Goal: Navigation & Orientation: Find specific page/section

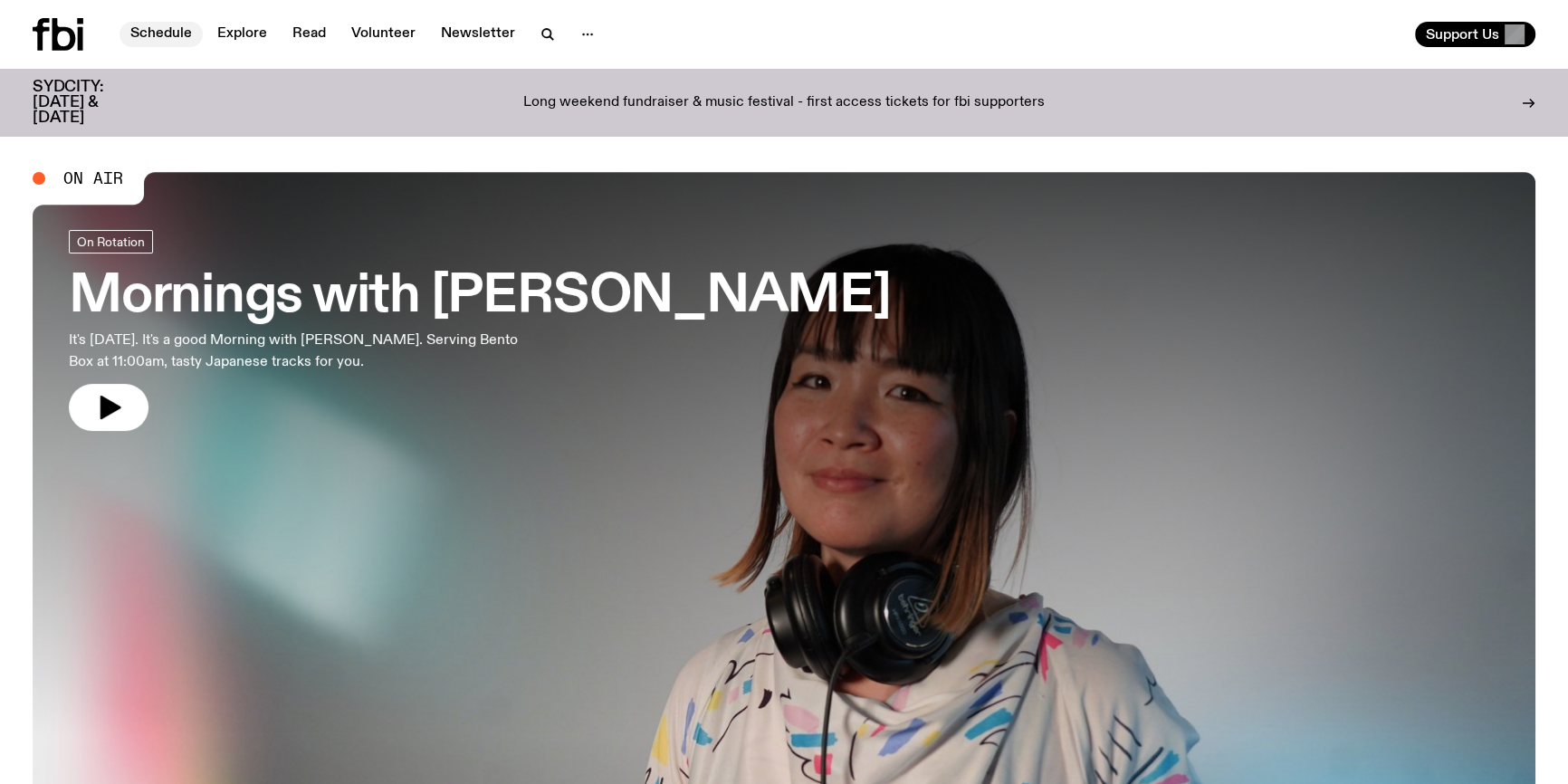
click at [183, 26] on link "Schedule" at bounding box center [161, 34] width 83 height 25
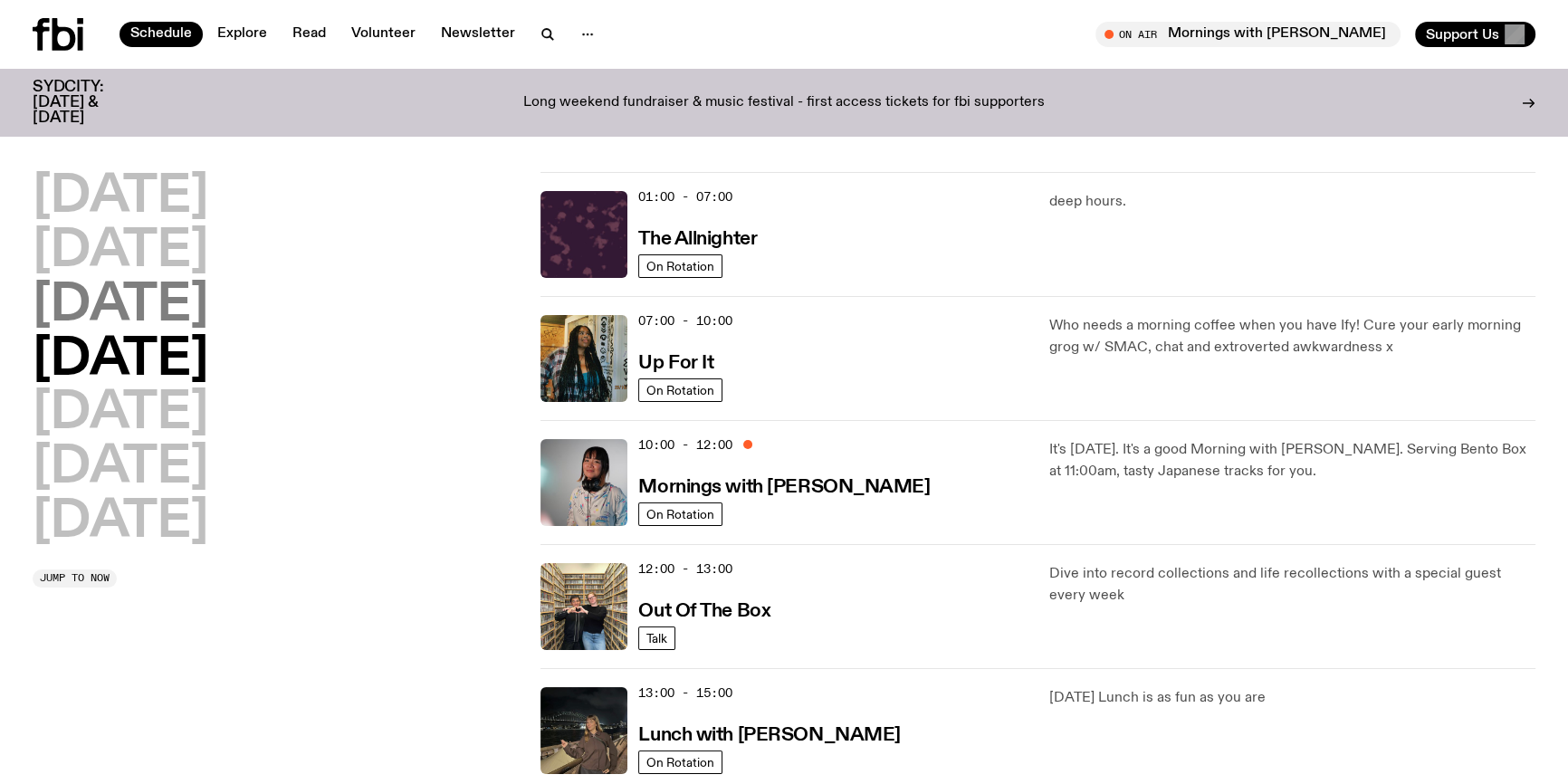
click at [186, 312] on h2 "[DATE]" at bounding box center [121, 306] width 176 height 51
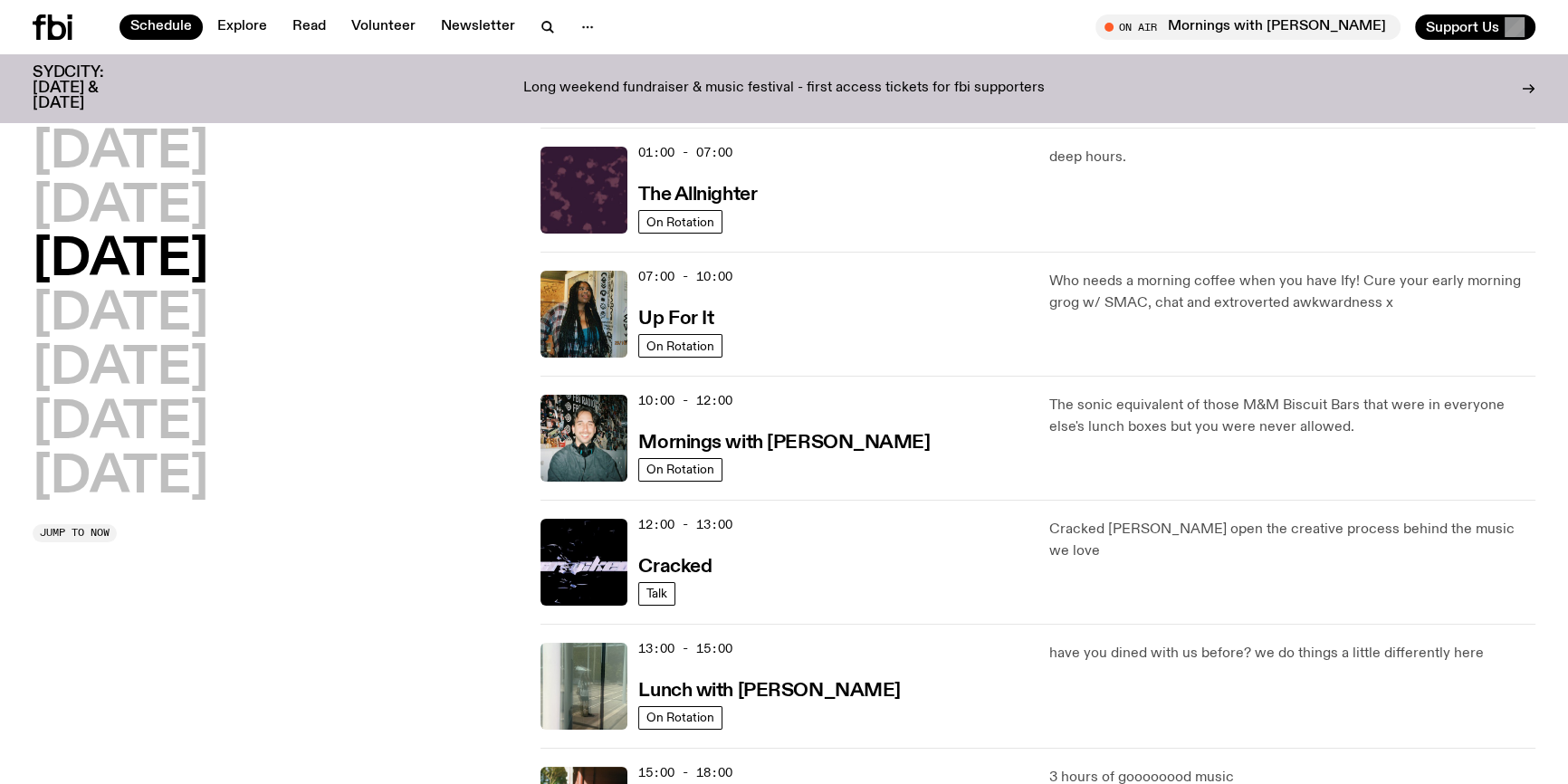
scroll to position [50, 0]
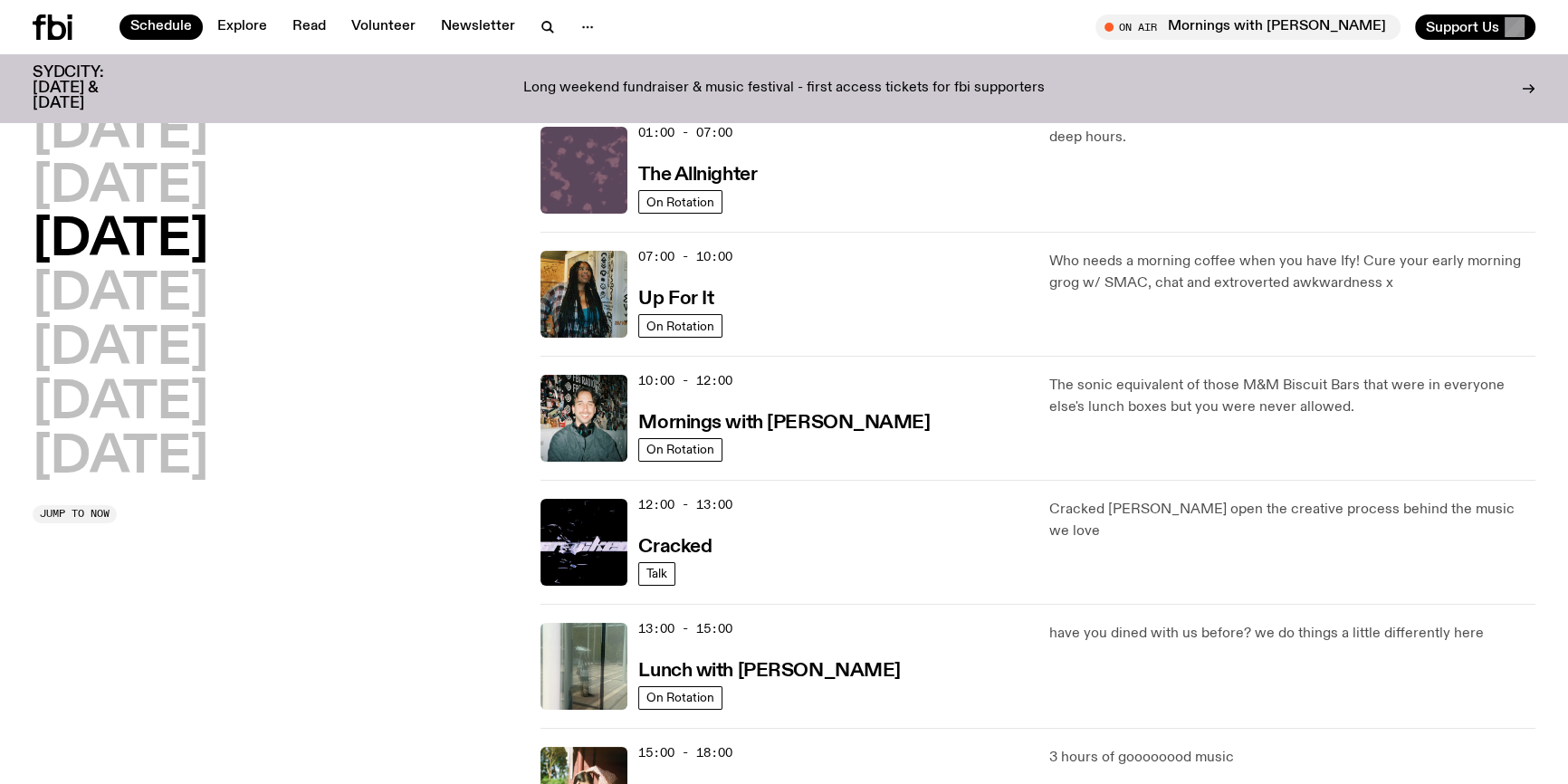
click at [611, 180] on img at bounding box center [584, 171] width 87 height 87
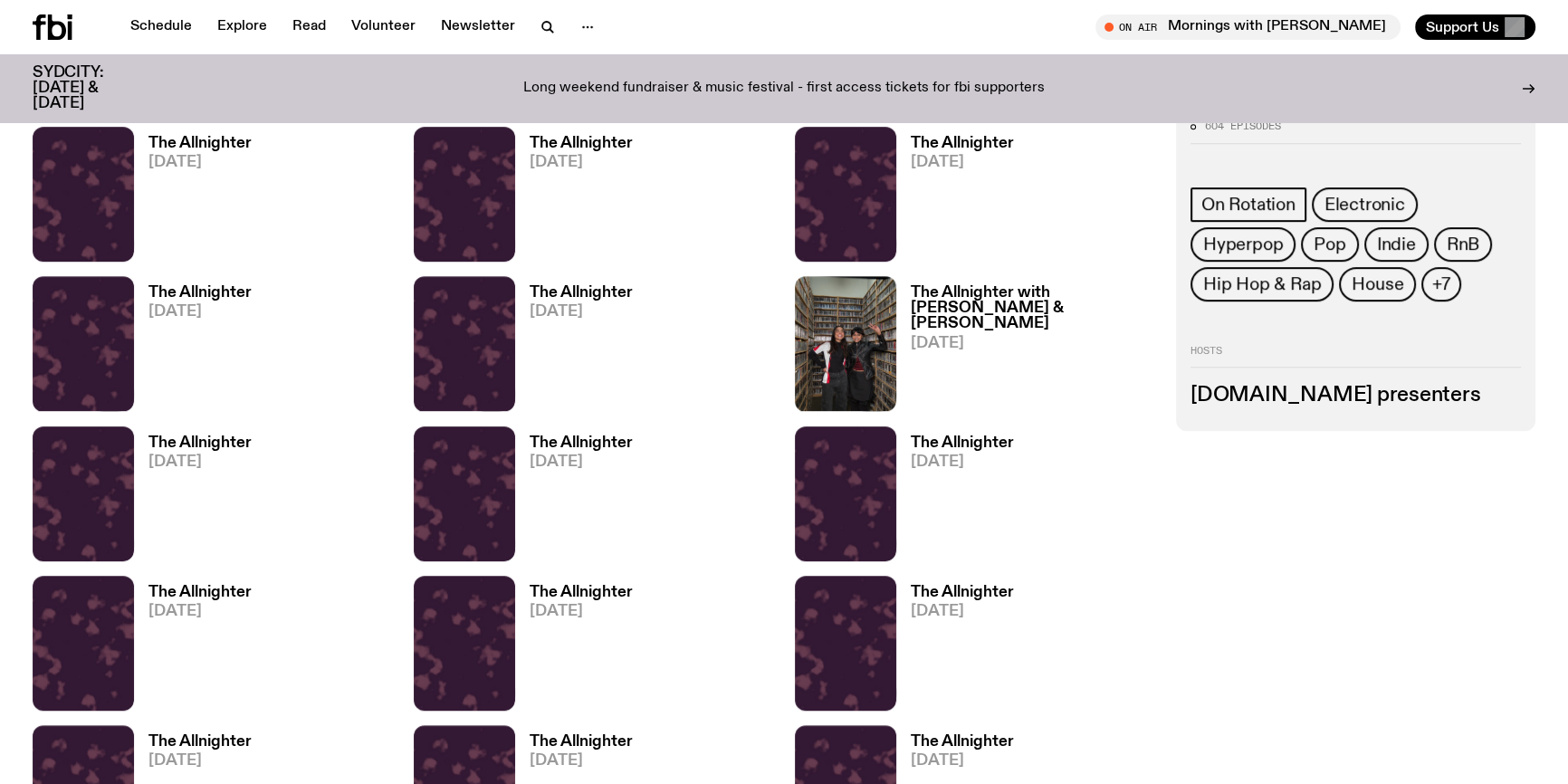
scroll to position [896, 0]
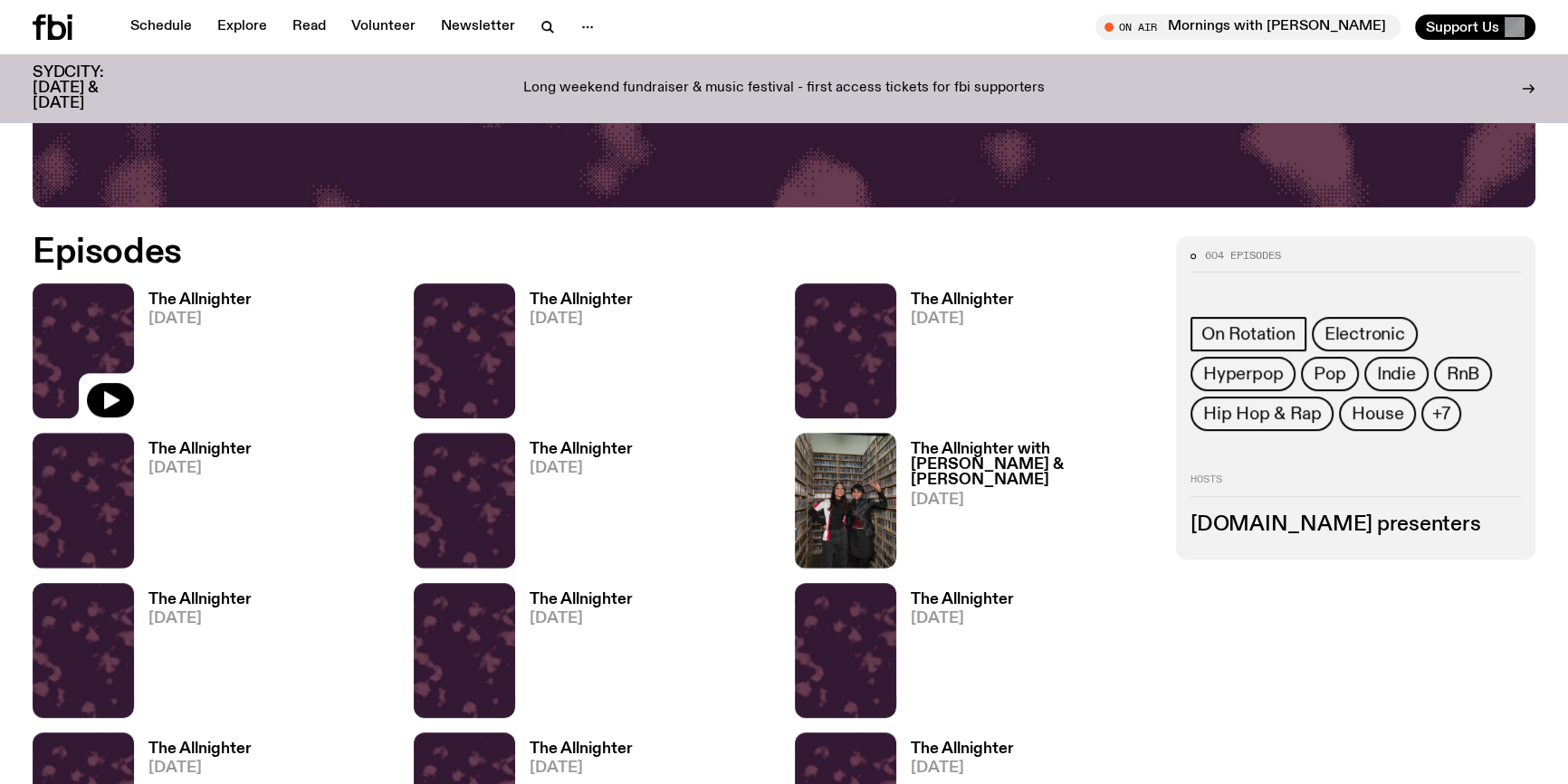
click at [102, 326] on img at bounding box center [83, 350] width 102 height 135
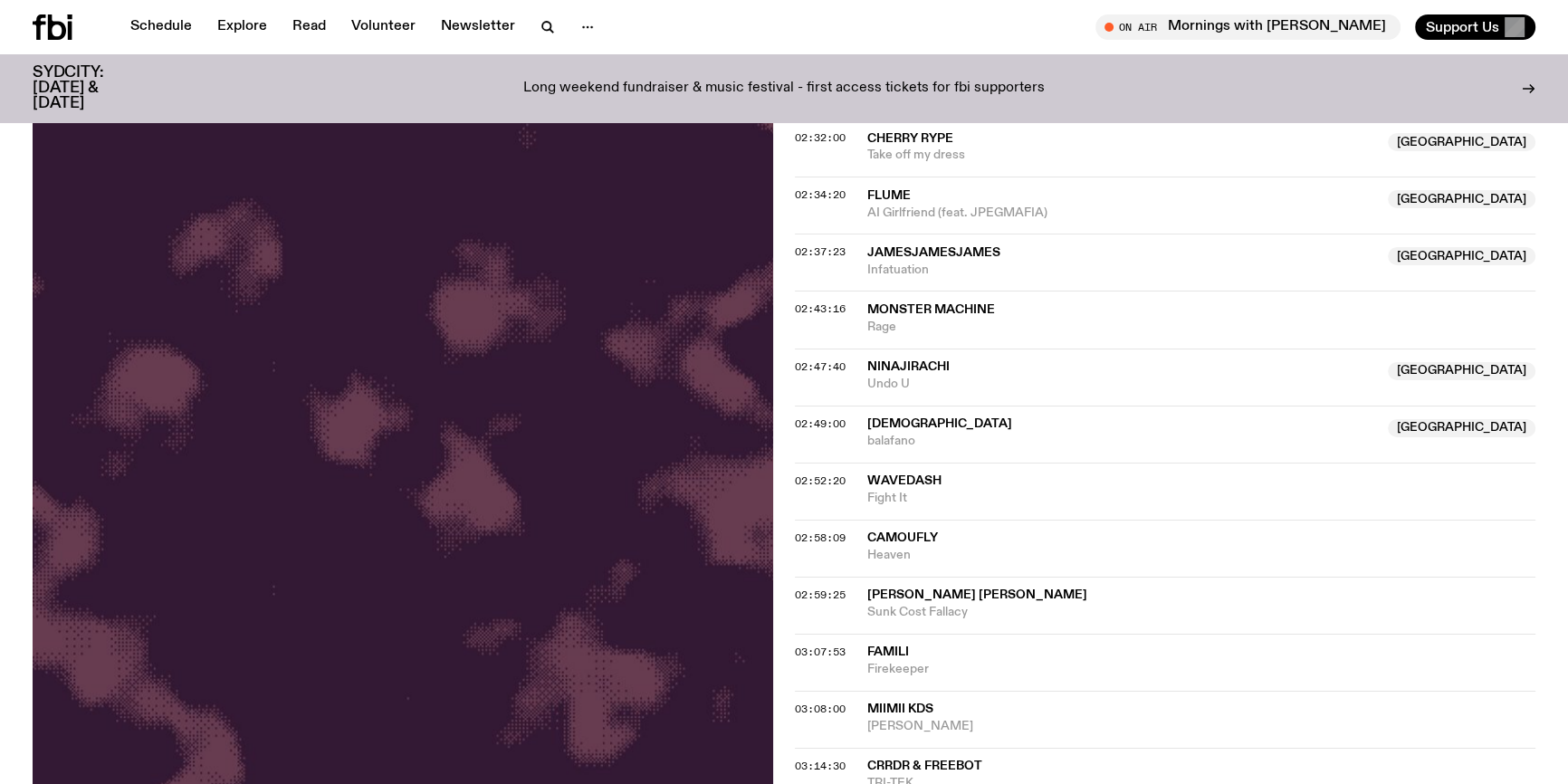
scroll to position [3121, 0]
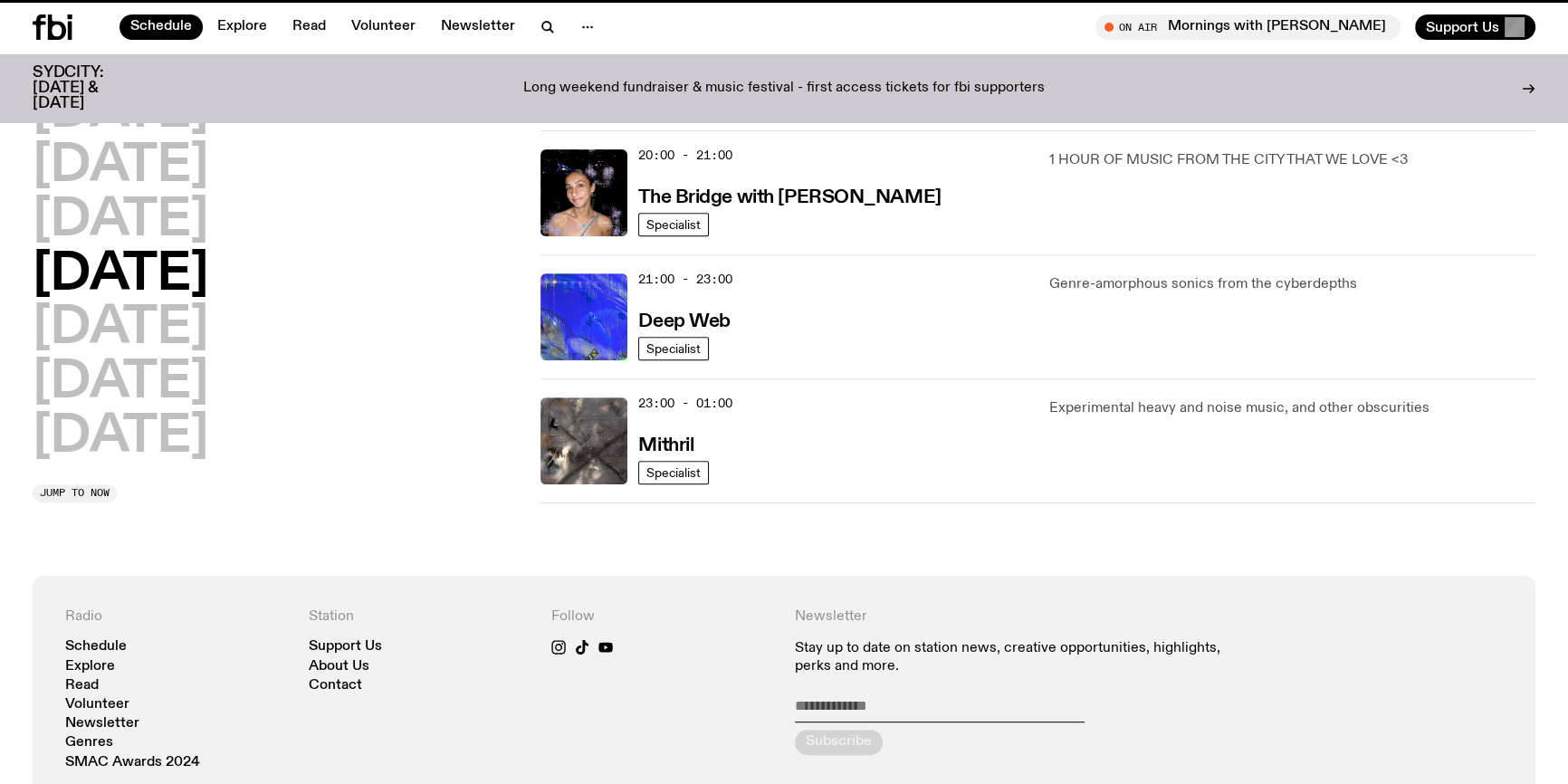
scroll to position [50, 0]
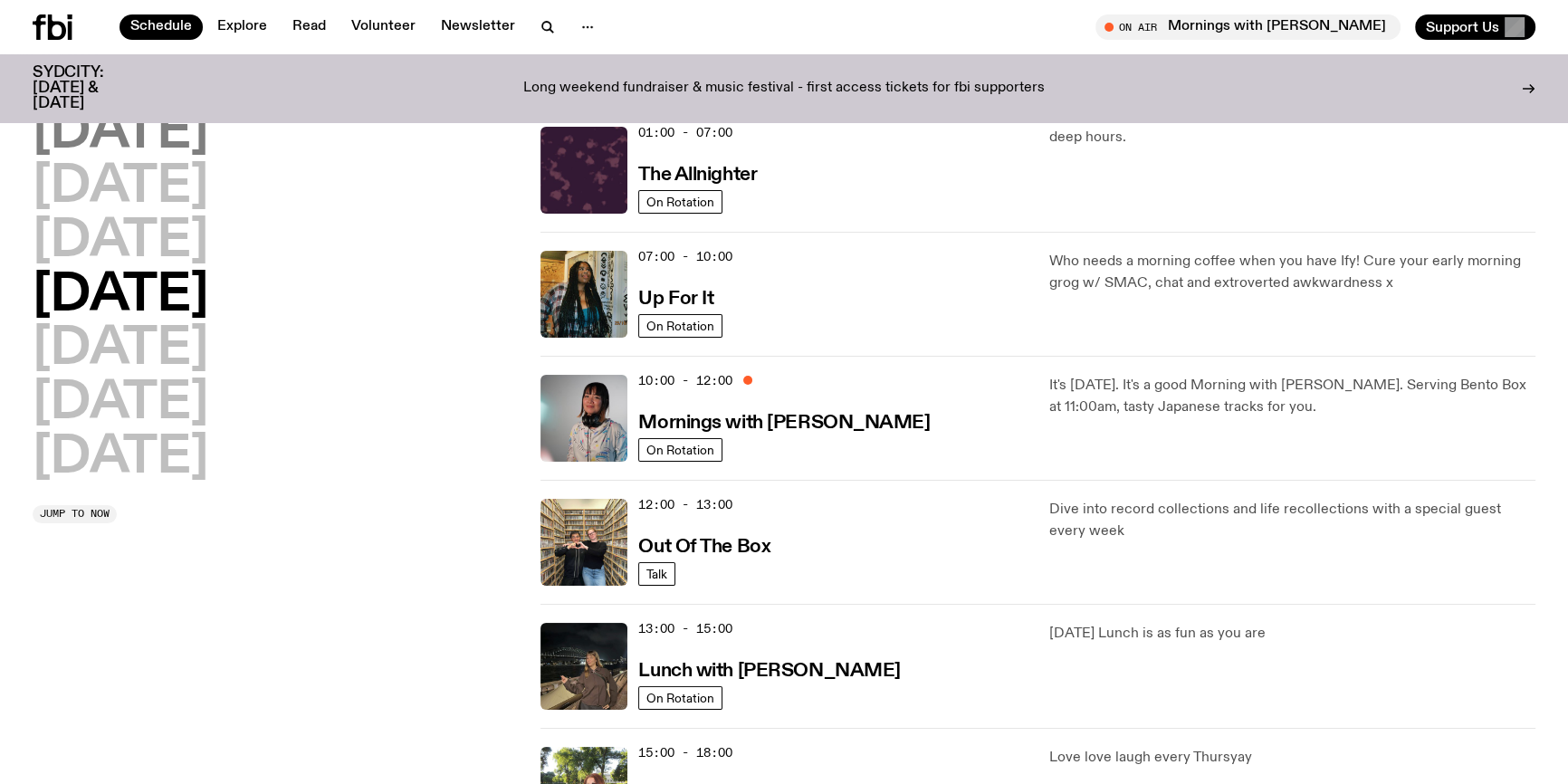
click at [180, 142] on h2 "[DATE]" at bounding box center [121, 133] width 176 height 51
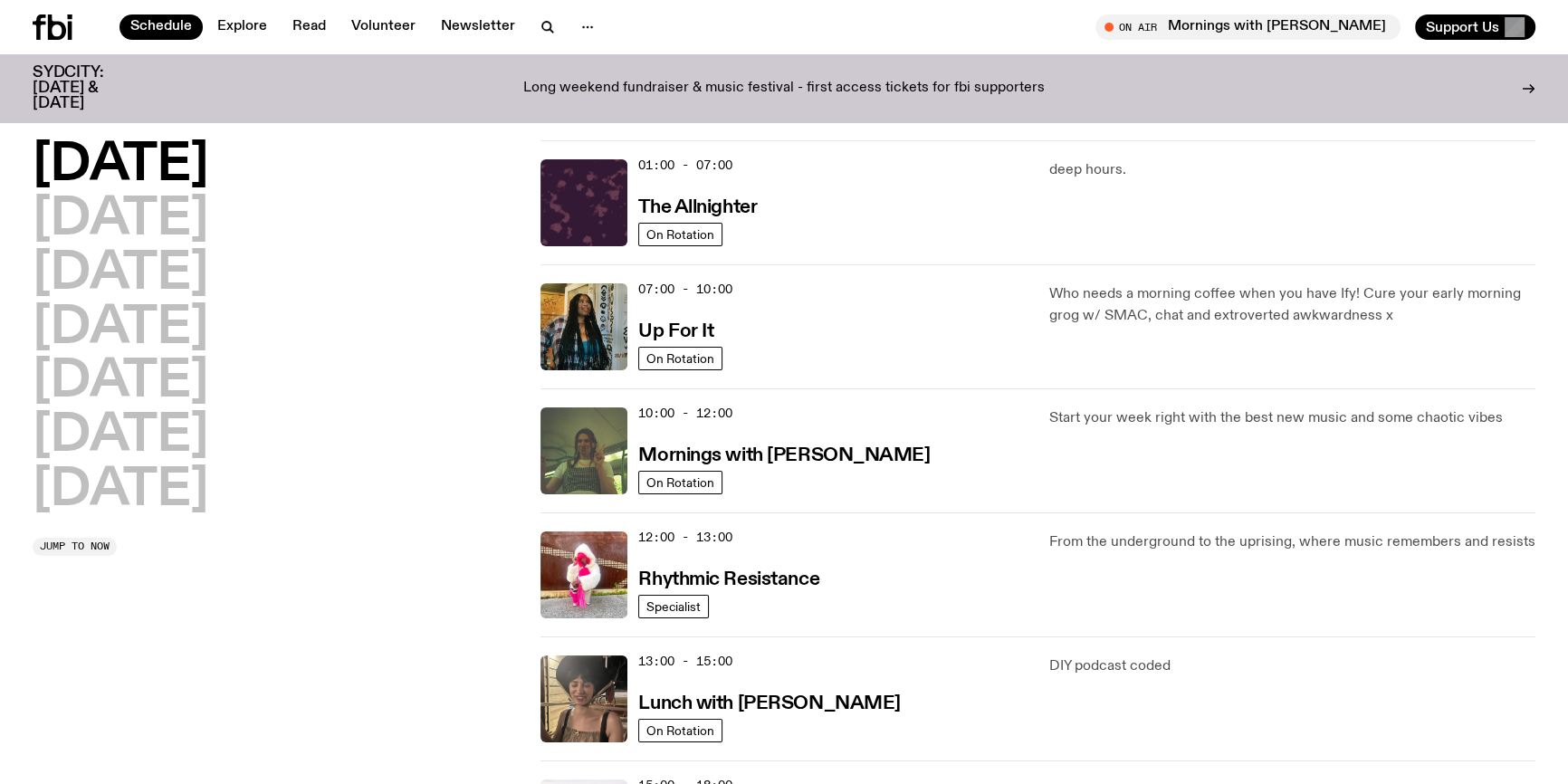
scroll to position [0, 0]
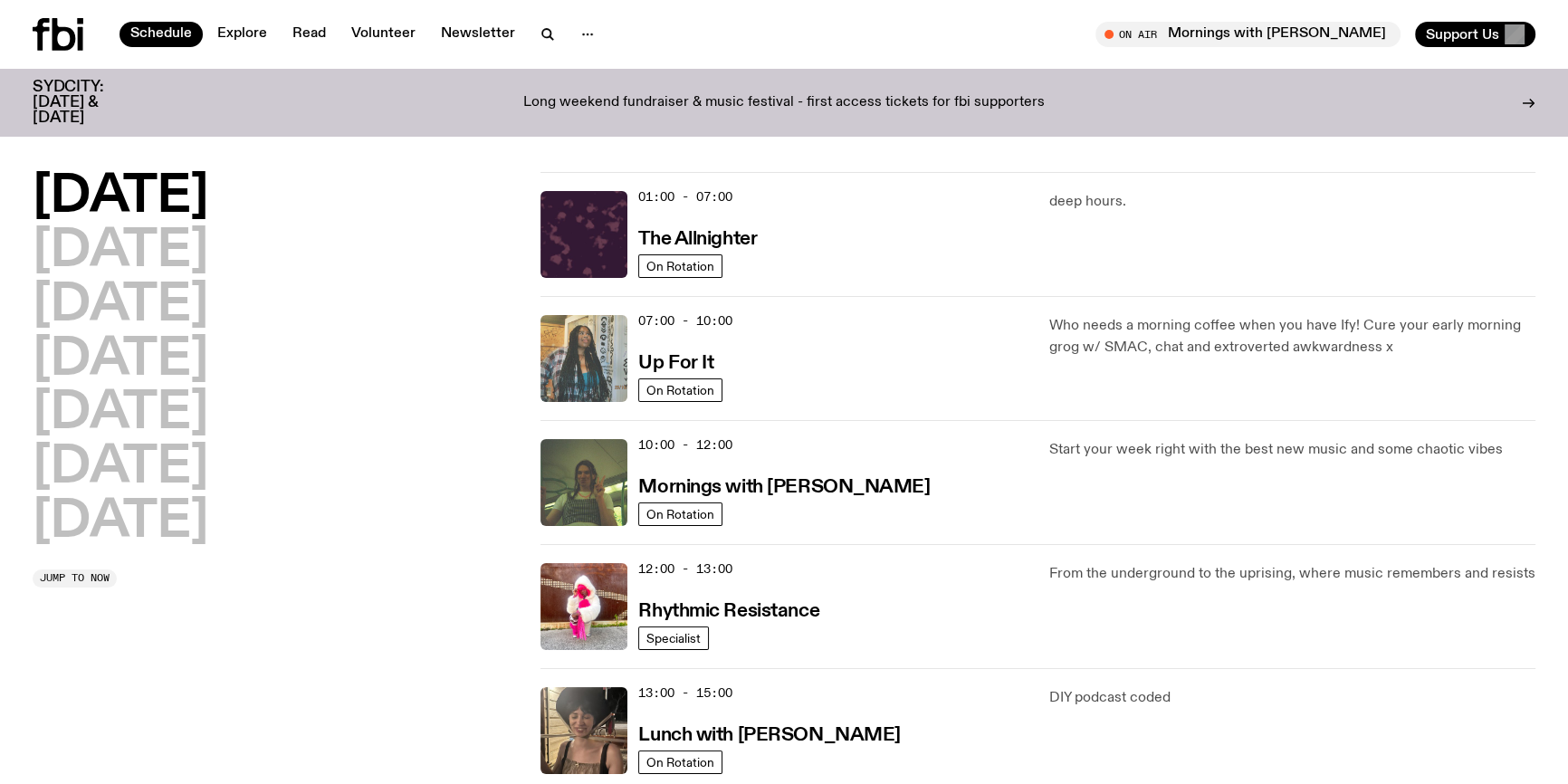
click at [596, 351] on img at bounding box center [584, 358] width 87 height 87
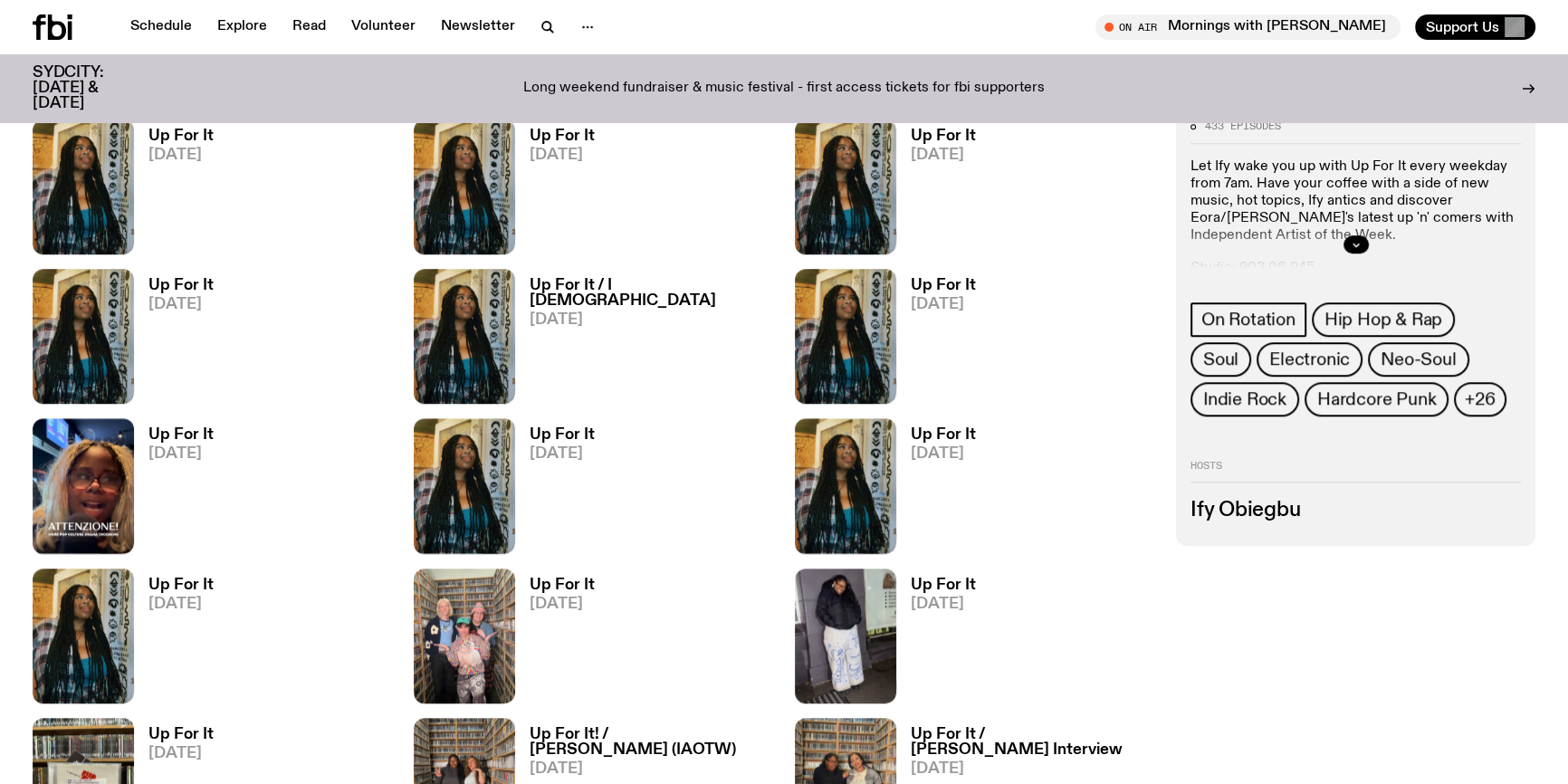
scroll to position [2129, 0]
